Goal: Information Seeking & Learning: Find contact information

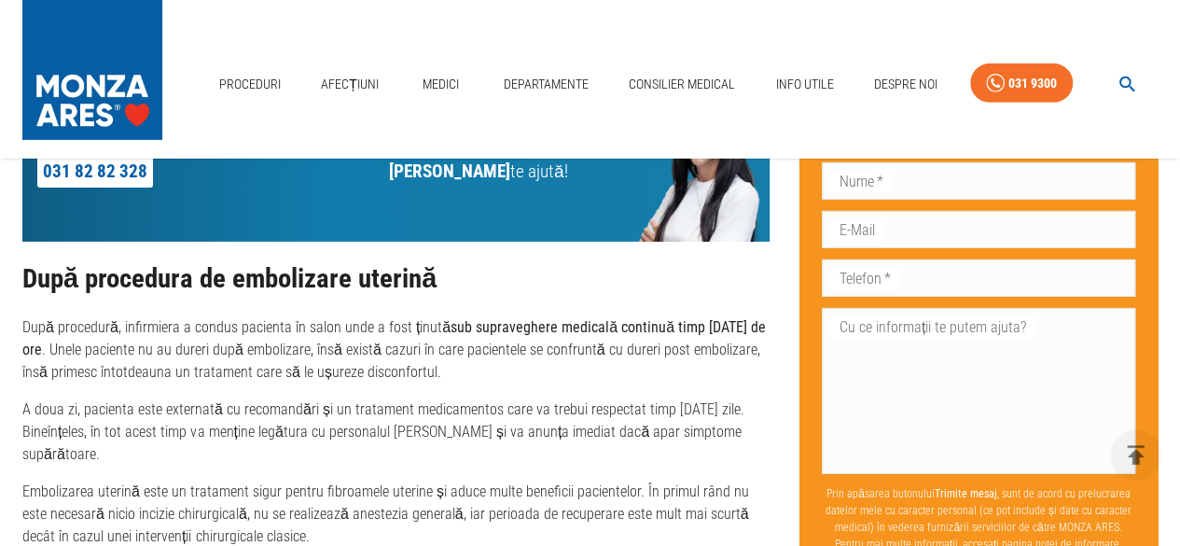
scroll to position [3110, 0]
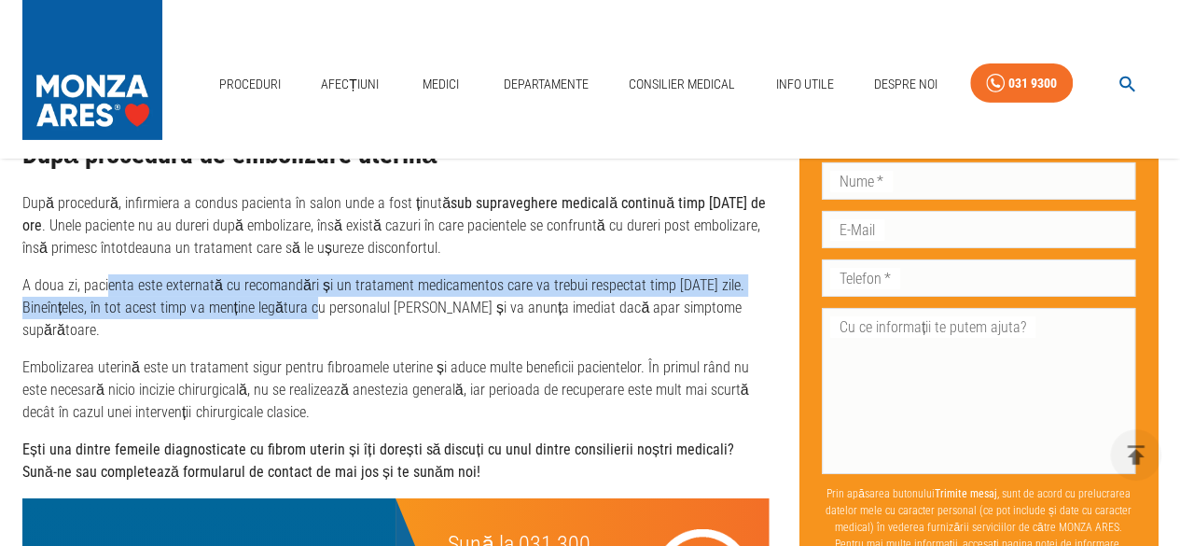
drag, startPoint x: 106, startPoint y: 266, endPoint x: 345, endPoint y: 275, distance: 239.0
click at [328, 274] on p "A doua zi, pacienta este externată cu recomandări și un tratament medicamentos …" at bounding box center [395, 307] width 747 height 67
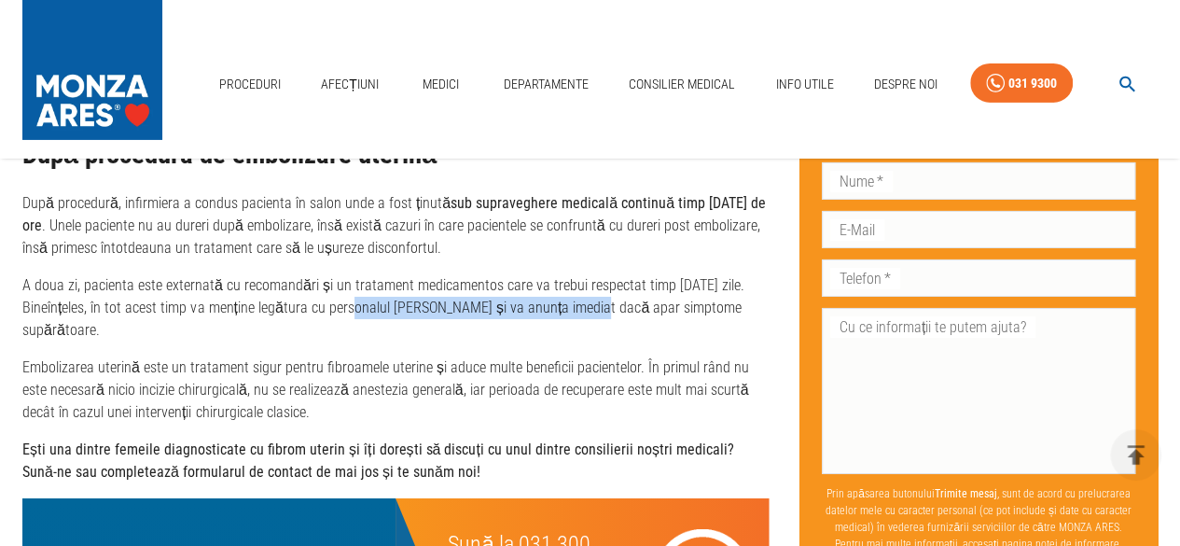
drag, startPoint x: 369, startPoint y: 272, endPoint x: 600, endPoint y: 274, distance: 230.4
click at [600, 274] on p "A doua zi, pacienta este externată cu recomandări și un tratament medicamentos …" at bounding box center [395, 307] width 747 height 67
click at [160, 356] on p "Embolizarea uterină este un tratament sigur pentru fibroamele uterine și aduce …" at bounding box center [395, 389] width 747 height 67
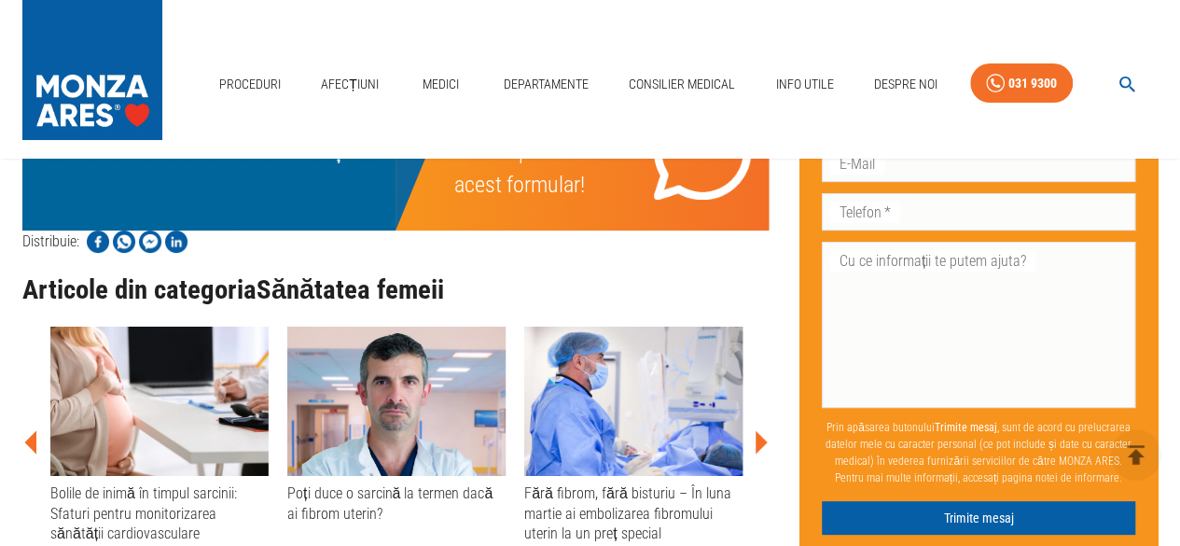
scroll to position [3041, 0]
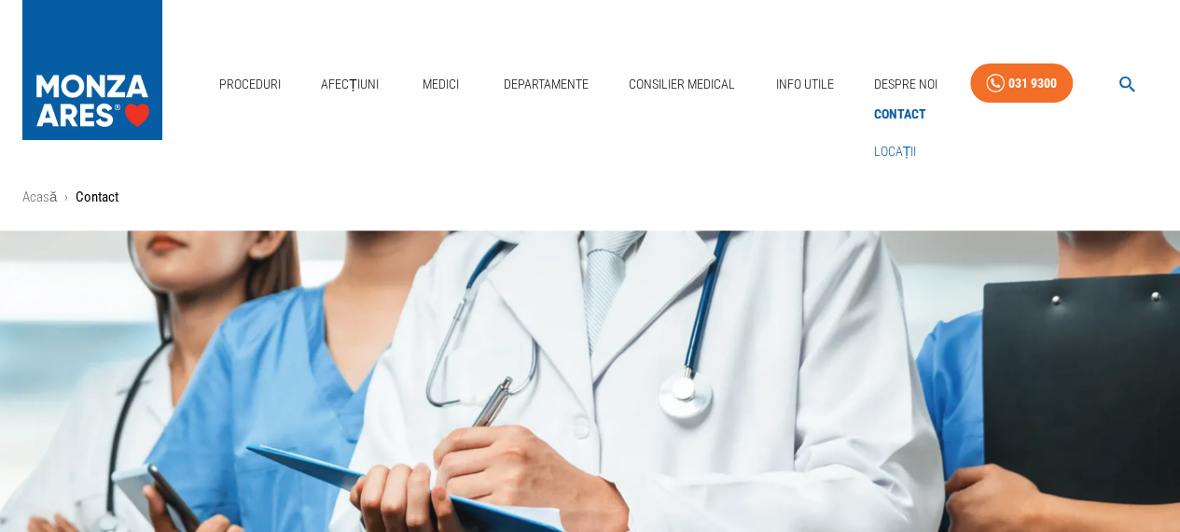
click at [900, 152] on link "Locații" at bounding box center [895, 151] width 50 height 31
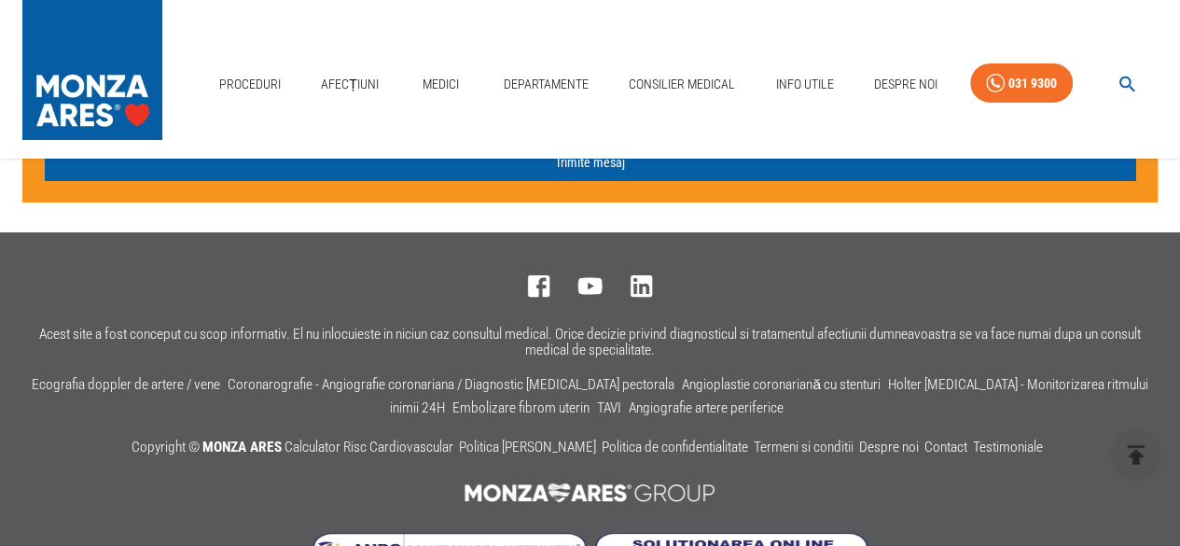
scroll to position [3259, 0]
